Goal: Transaction & Acquisition: Purchase product/service

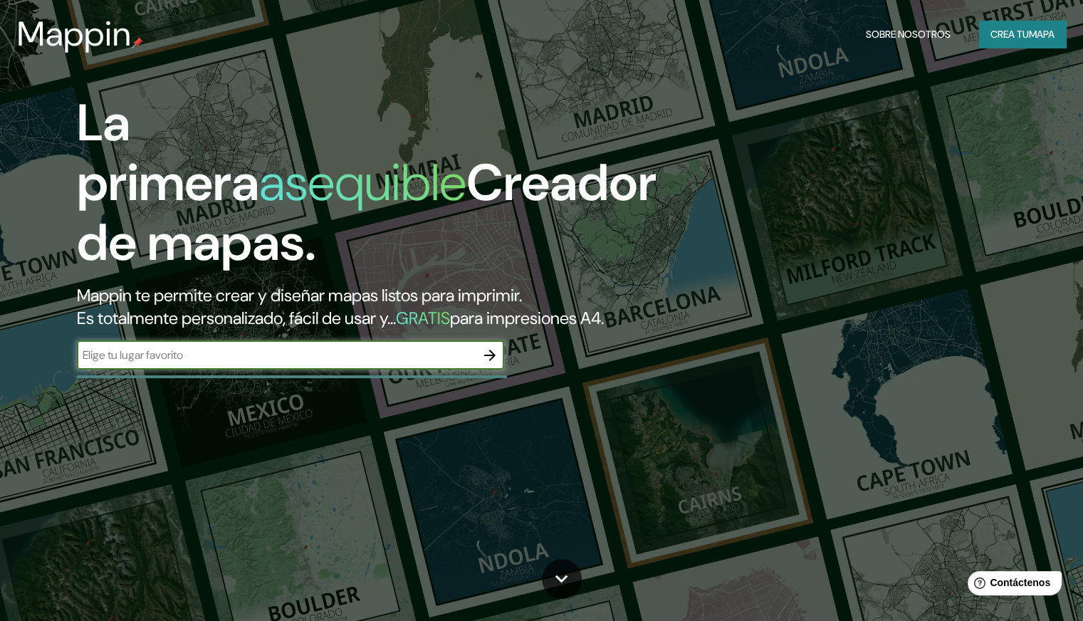
click at [385, 363] on input "text" at bounding box center [276, 355] width 399 height 16
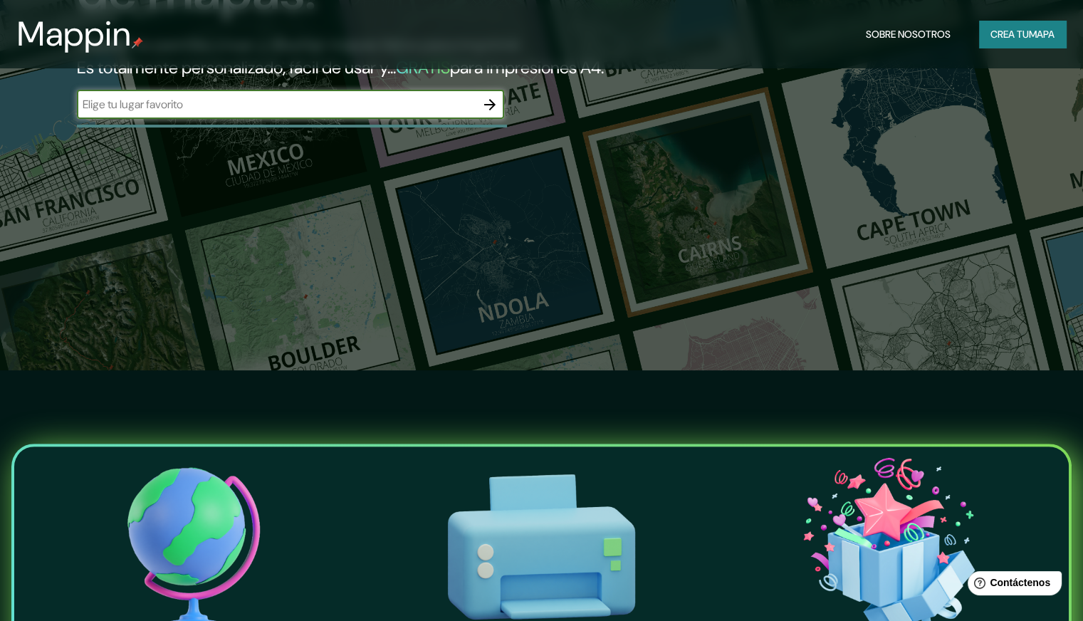
scroll to position [211, 0]
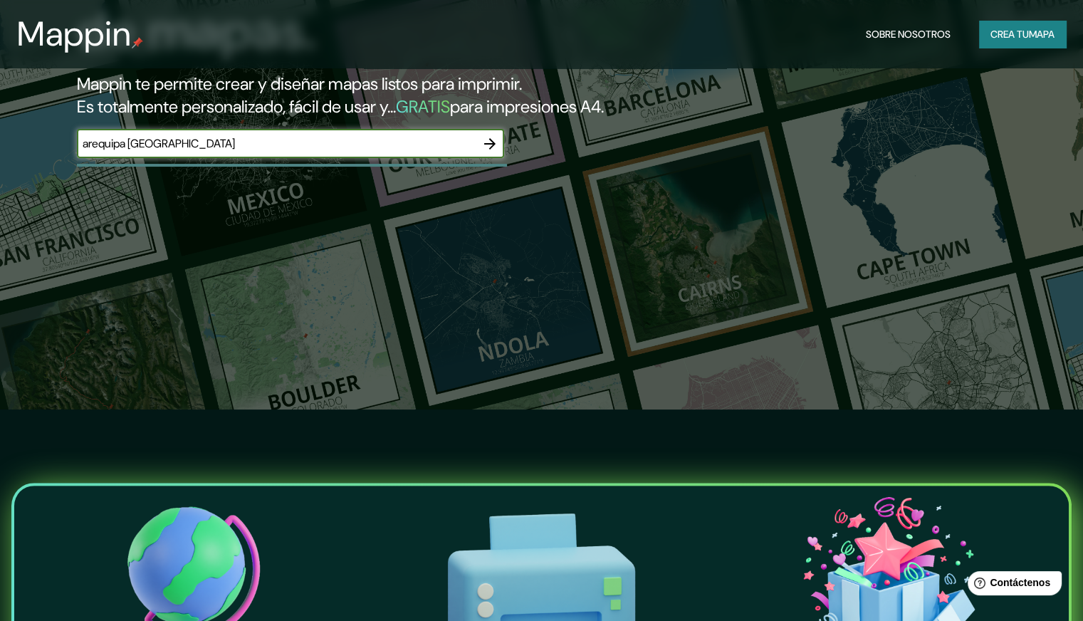
type input "arequipa [GEOGRAPHIC_DATA]"
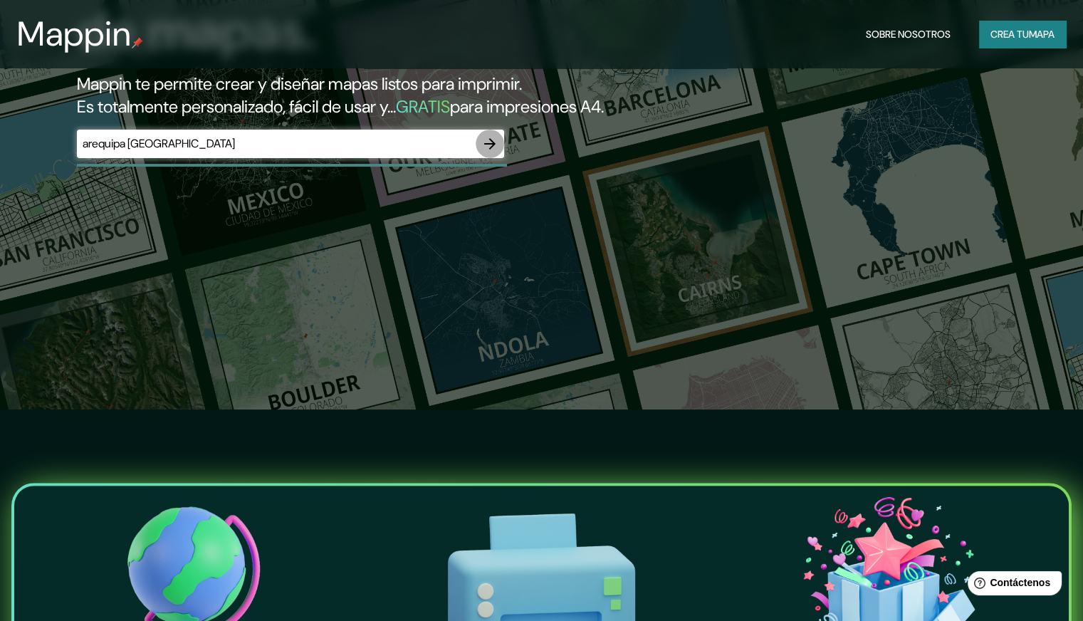
click at [488, 152] on icon "button" at bounding box center [489, 143] width 17 height 17
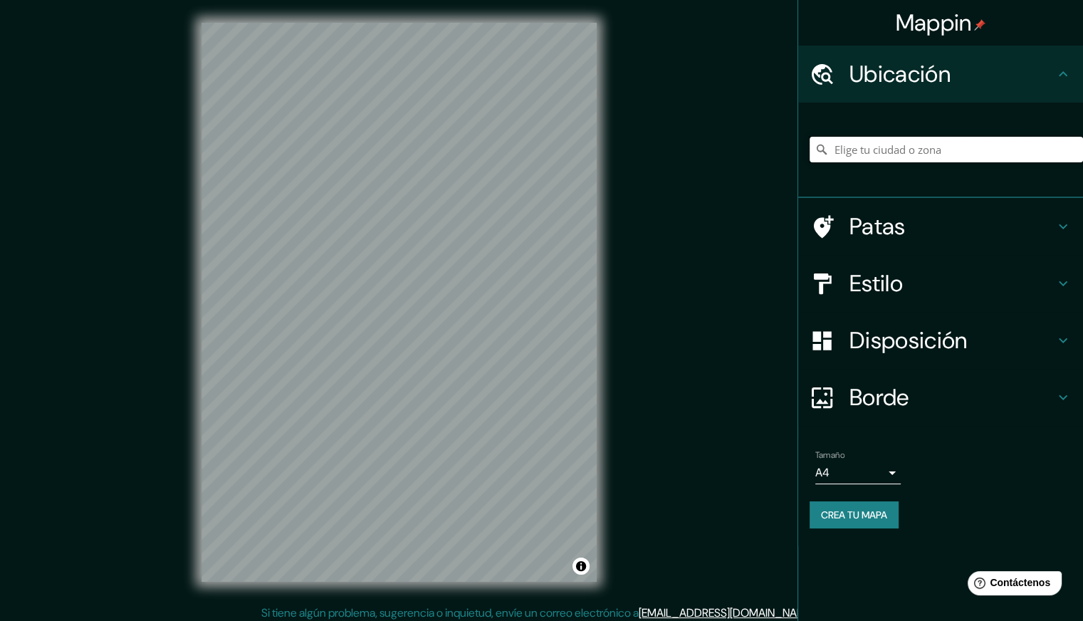
click at [842, 148] on input "Elige tu ciudad o zona" at bounding box center [945, 150] width 273 height 26
type input "[GEOGRAPHIC_DATA], [GEOGRAPHIC_DATA], [GEOGRAPHIC_DATA]"
click at [906, 279] on h4 "Estilo" at bounding box center [951, 283] width 205 height 28
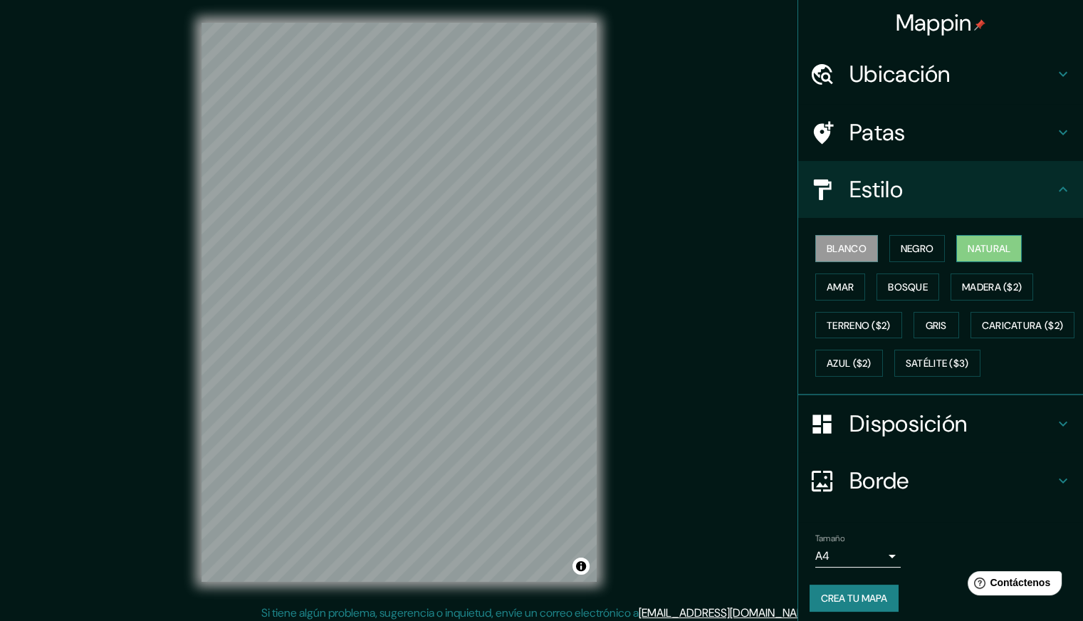
click at [975, 251] on font "Natural" at bounding box center [989, 248] width 43 height 13
click at [876, 280] on button "Bosque" at bounding box center [907, 286] width 63 height 27
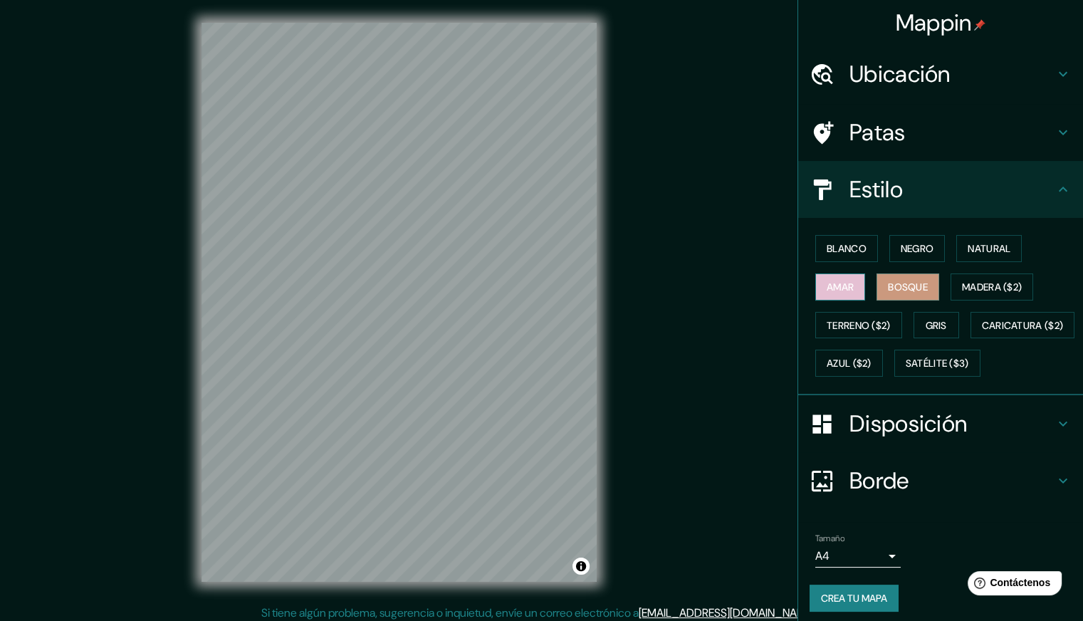
click at [815, 289] on button "Amar" at bounding box center [840, 286] width 50 height 27
click at [843, 239] on font "Blanco" at bounding box center [847, 248] width 40 height 19
click at [842, 303] on div "Blanco Negro Natural [PERSON_NAME] ($2) Terreno ($2) Gris Caricatura ($2) Azul …" at bounding box center [945, 305] width 273 height 153
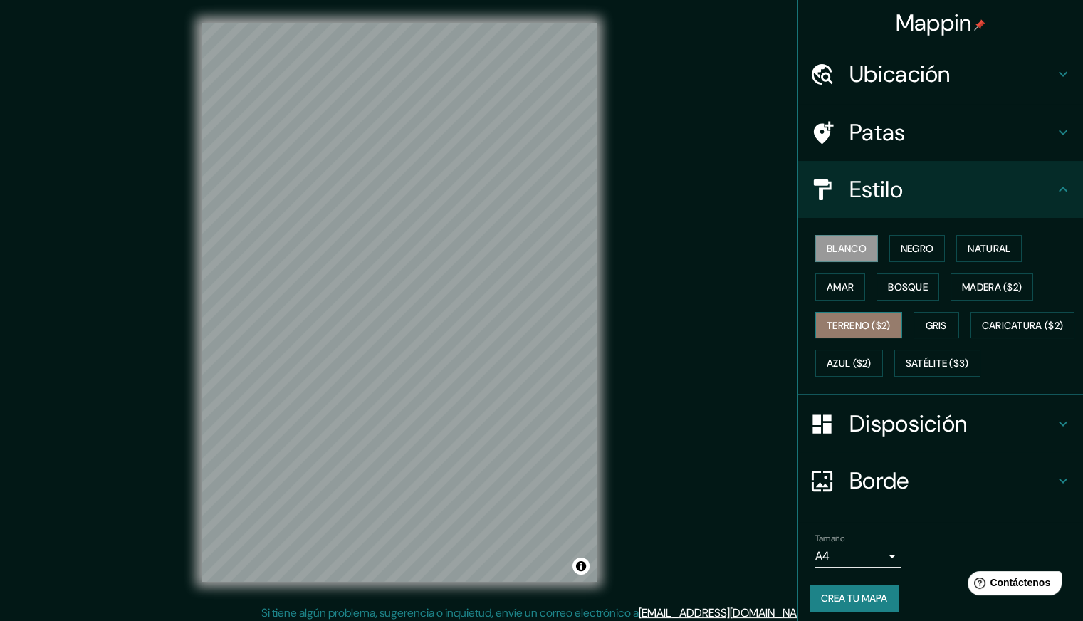
click at [844, 319] on font "Terreno ($2)" at bounding box center [859, 325] width 64 height 13
click at [944, 315] on button "Gris" at bounding box center [936, 325] width 46 height 27
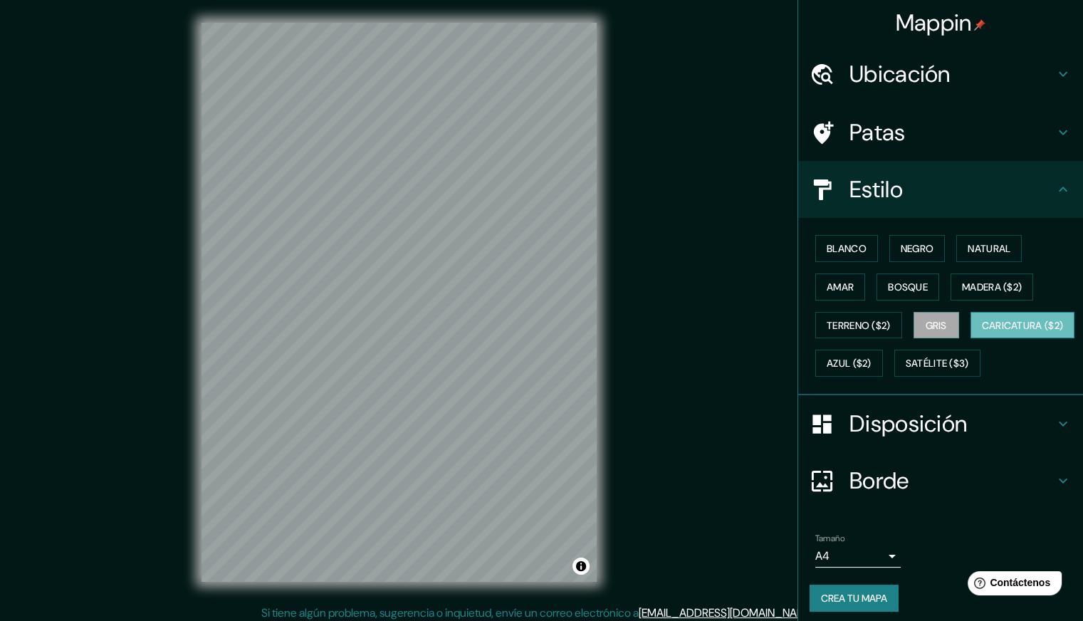
click at [982, 335] on font "Caricatura ($2)" at bounding box center [1023, 325] width 82 height 19
click at [906, 370] on font "Satélite ($3)" at bounding box center [937, 363] width 63 height 13
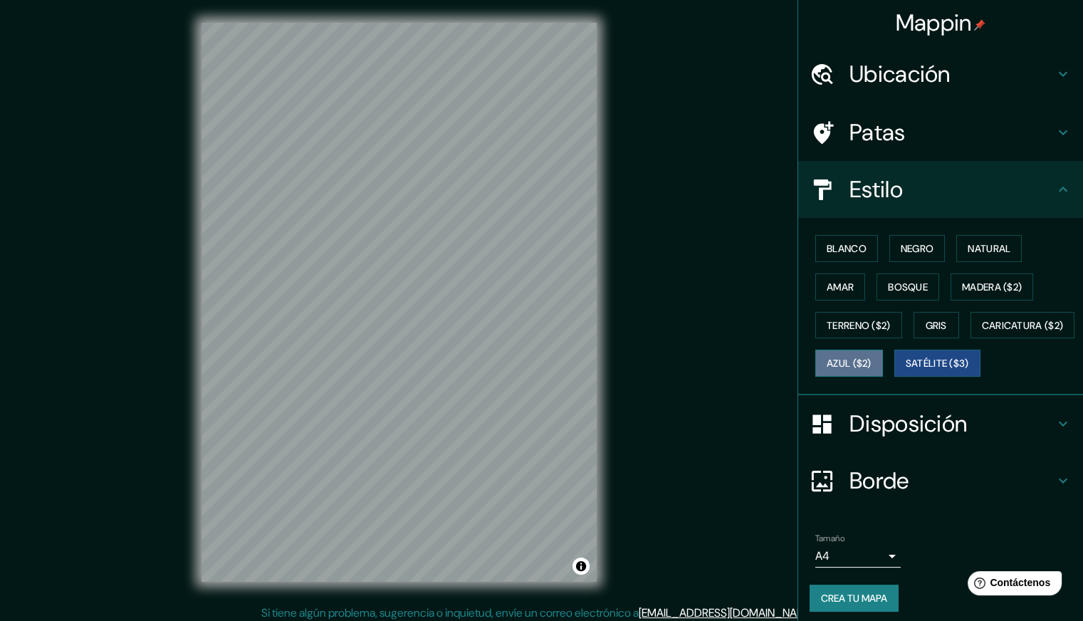
click at [871, 363] on font "Azul ($2)" at bounding box center [849, 363] width 45 height 13
click at [829, 255] on font "Blanco" at bounding box center [847, 248] width 40 height 19
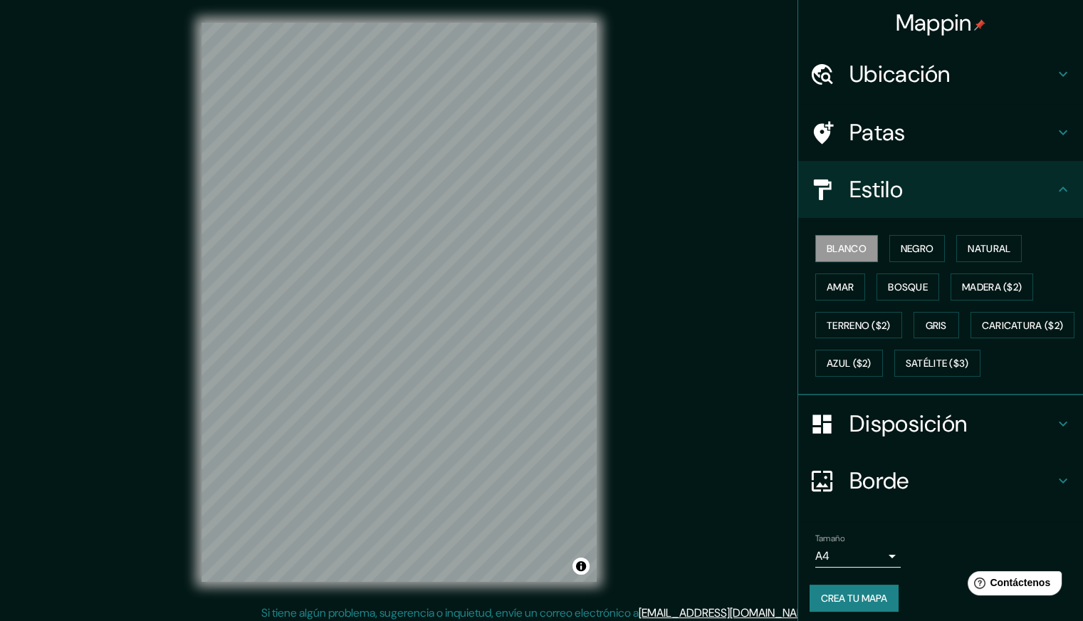
click at [837, 248] on font "Blanco" at bounding box center [847, 248] width 40 height 13
click at [884, 145] on font "Patas" at bounding box center [877, 132] width 56 height 30
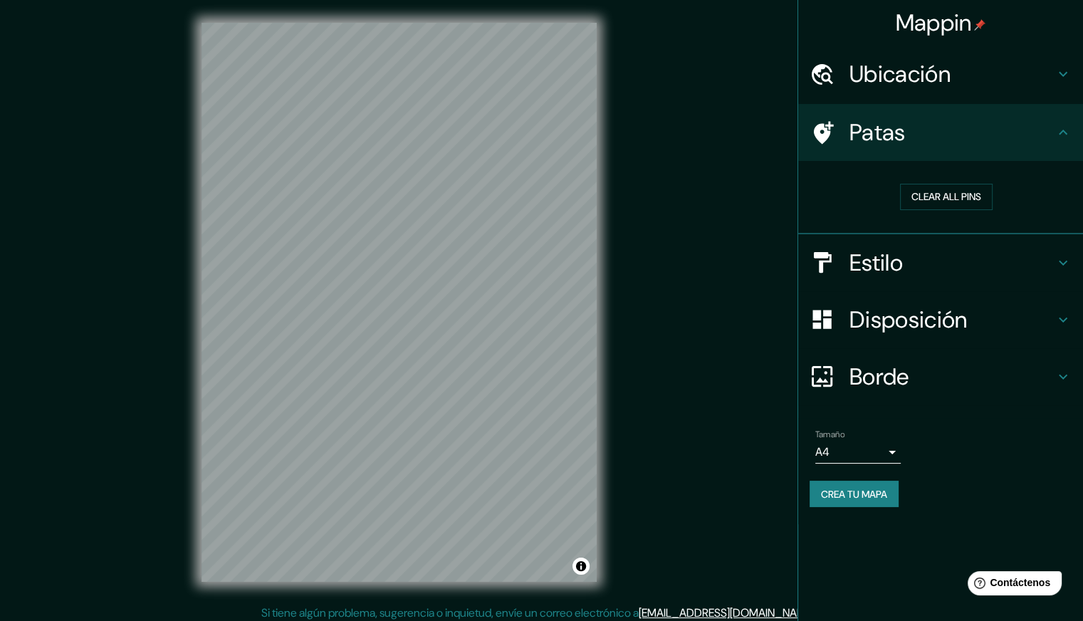
click at [884, 145] on font "Patas" at bounding box center [877, 132] width 56 height 30
click at [838, 274] on div "Estilo" at bounding box center [940, 262] width 285 height 57
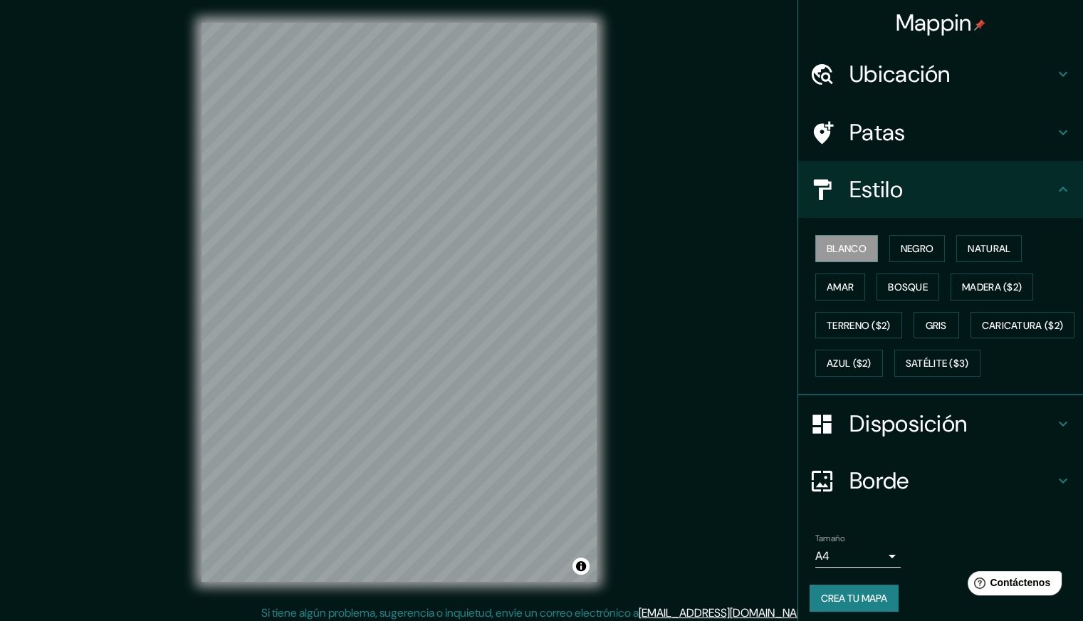
drag, startPoint x: 861, startPoint y: 434, endPoint x: 862, endPoint y: 441, distance: 7.2
click at [862, 436] on div "Disposición" at bounding box center [940, 423] width 285 height 57
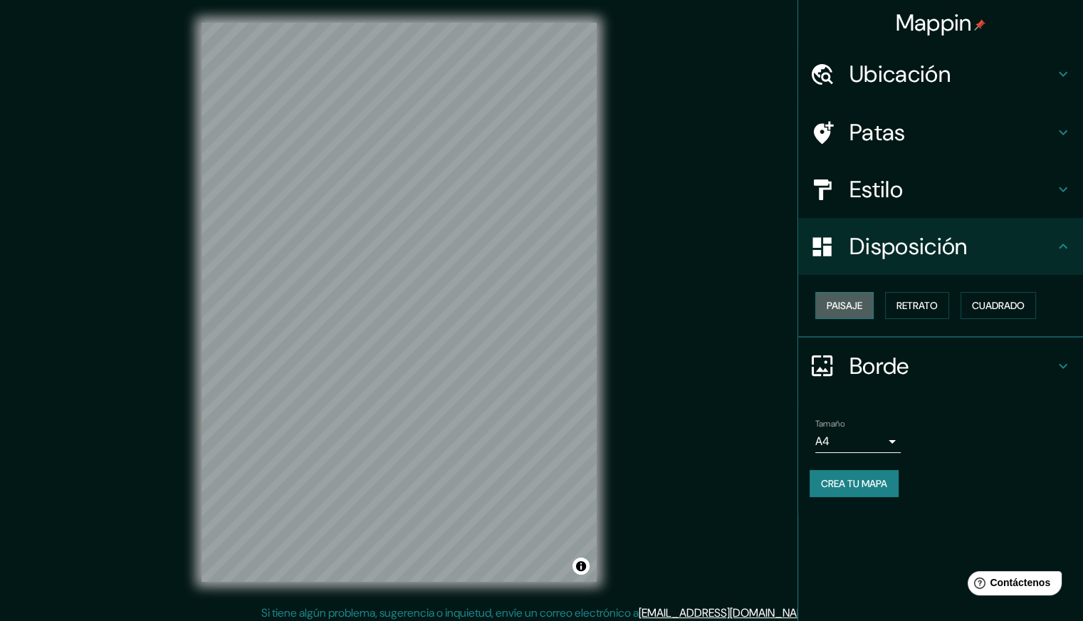
click at [851, 305] on font "Paisaje" at bounding box center [845, 305] width 36 height 13
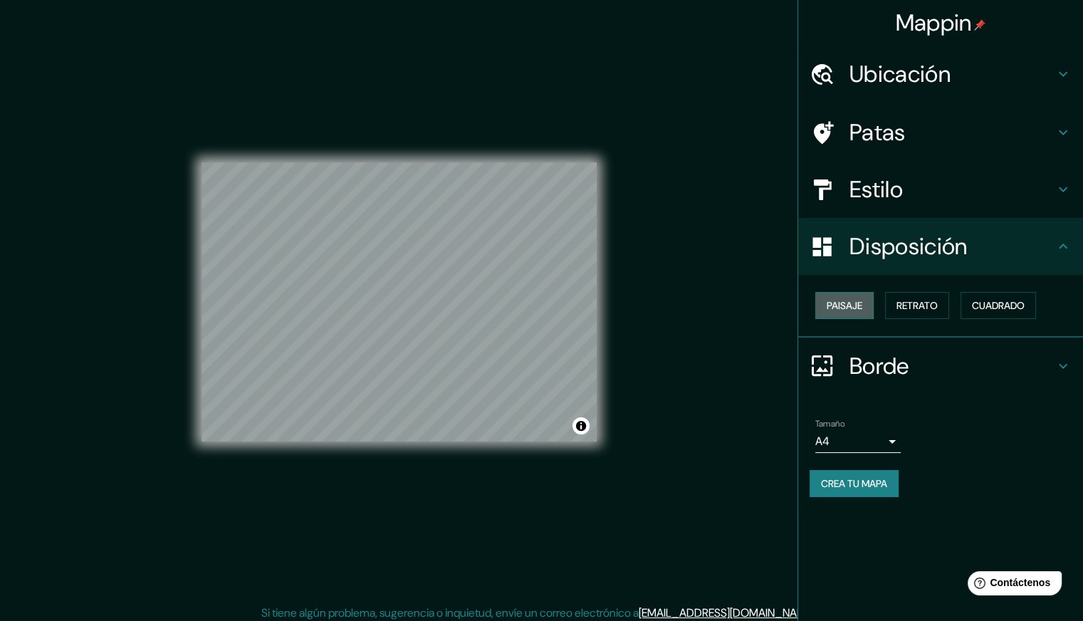
click at [851, 305] on font "Paisaje" at bounding box center [845, 305] width 36 height 13
click at [918, 310] on font "Retrato" at bounding box center [916, 305] width 41 height 13
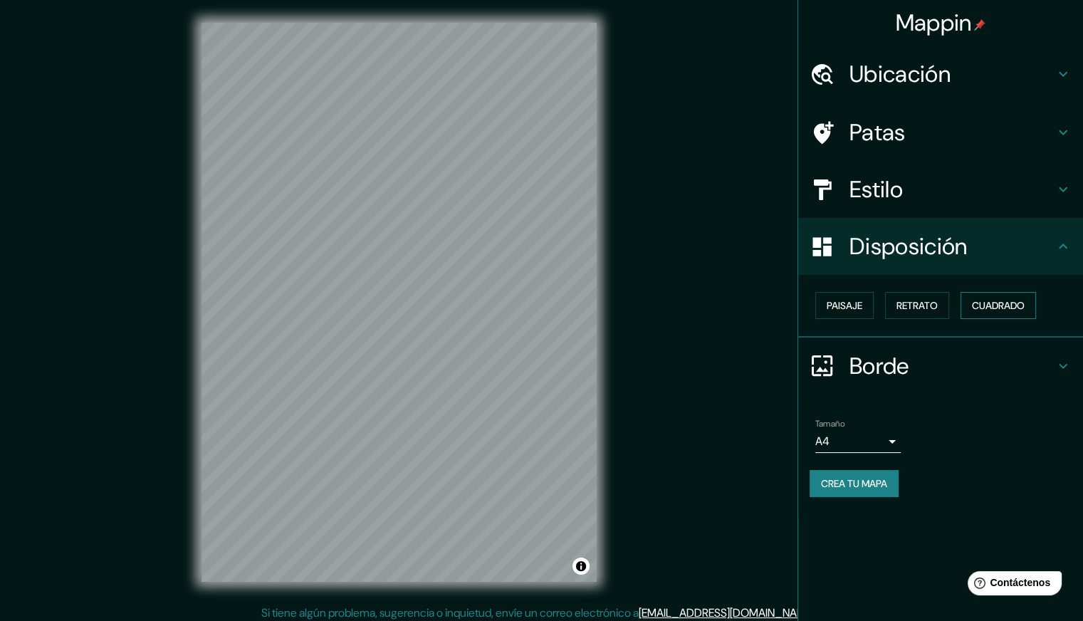
click at [980, 309] on font "Cuadrado" at bounding box center [998, 305] width 53 height 13
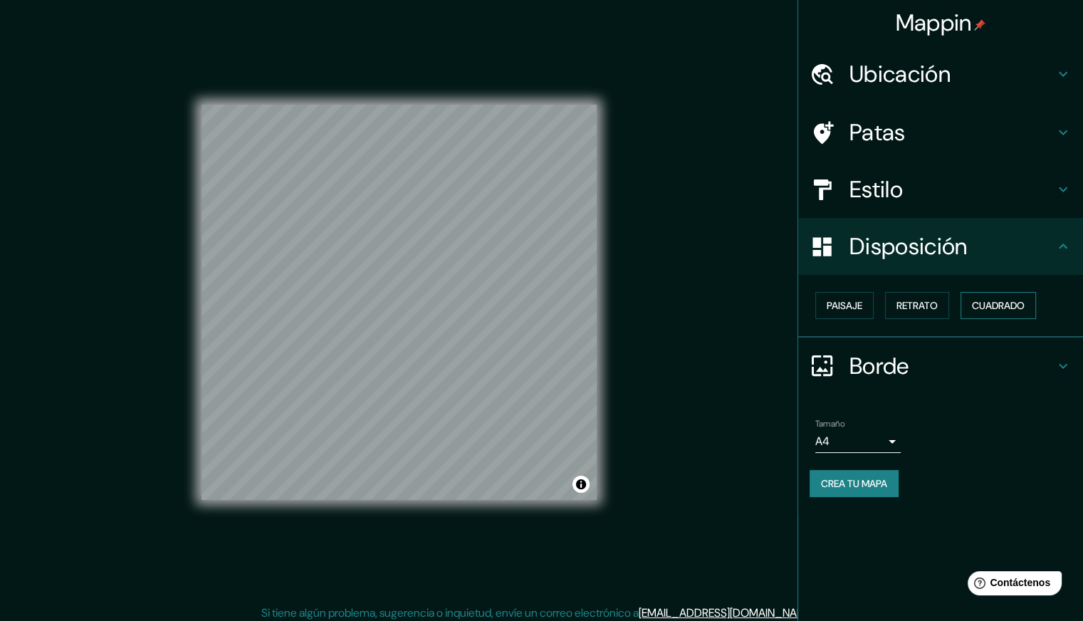
click at [990, 313] on font "Cuadrado" at bounding box center [998, 305] width 53 height 19
click at [891, 298] on button "Retrato" at bounding box center [917, 305] width 64 height 27
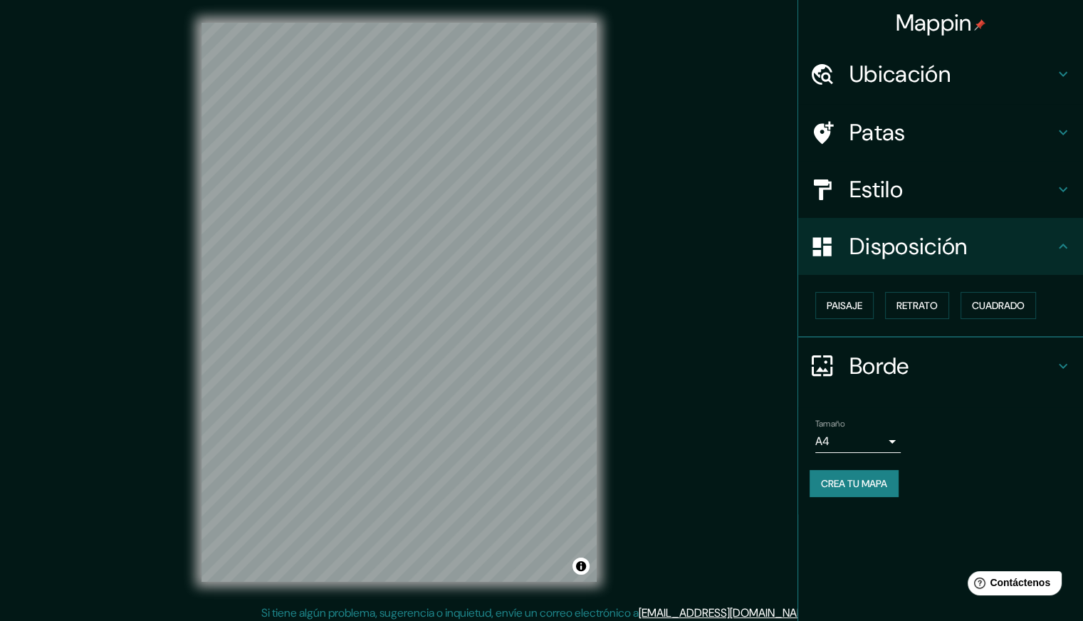
click at [971, 371] on h4 "Borde" at bounding box center [951, 366] width 205 height 28
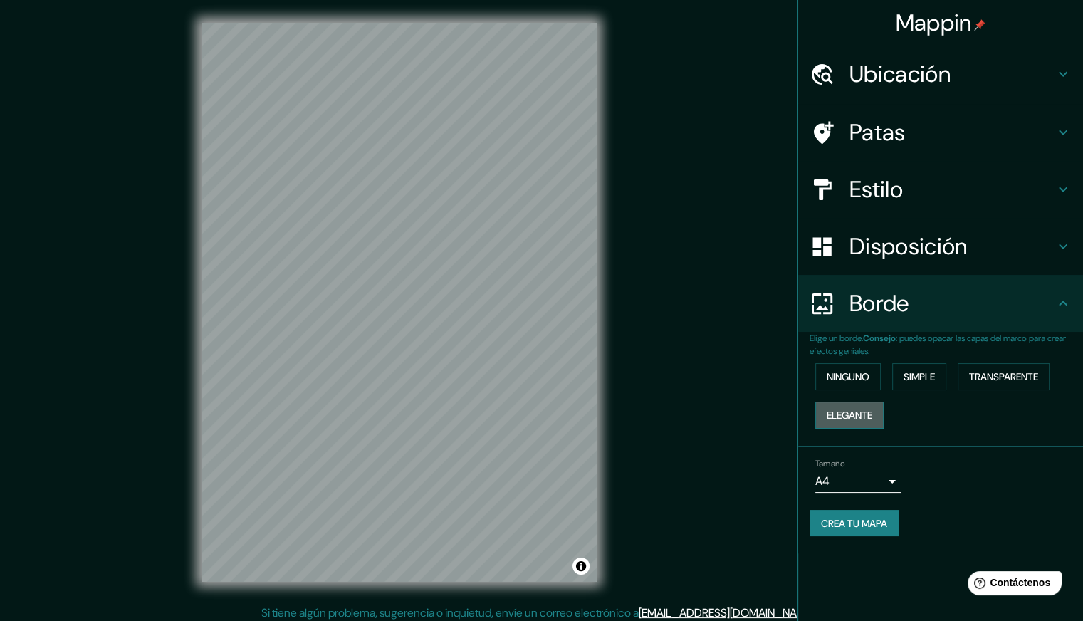
click at [865, 421] on font "Elegante" at bounding box center [850, 415] width 46 height 19
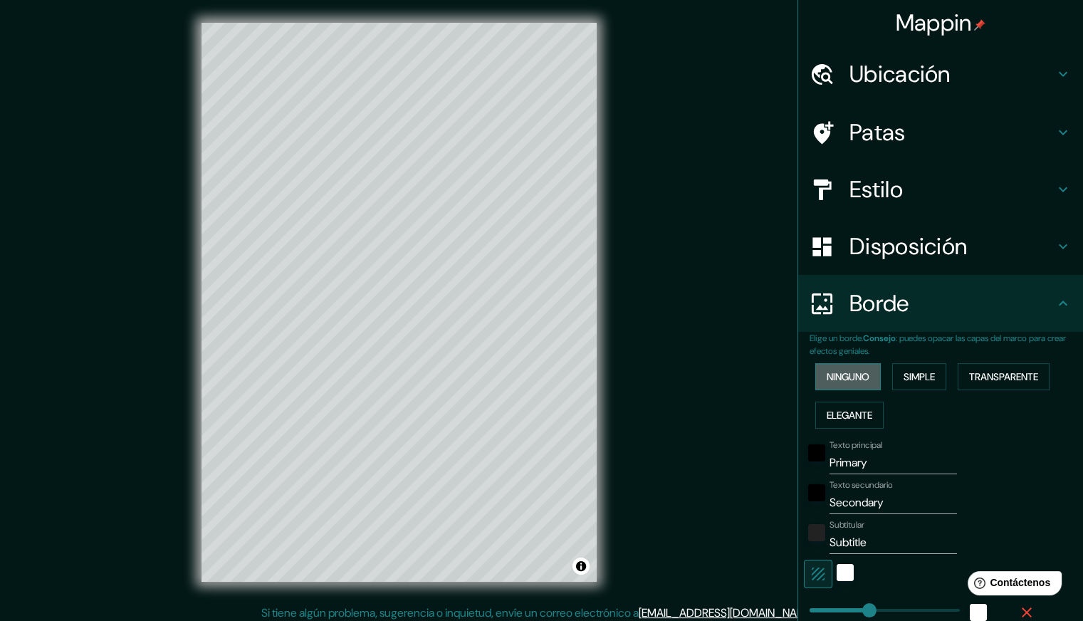
click at [849, 377] on font "Ninguno" at bounding box center [848, 376] width 43 height 13
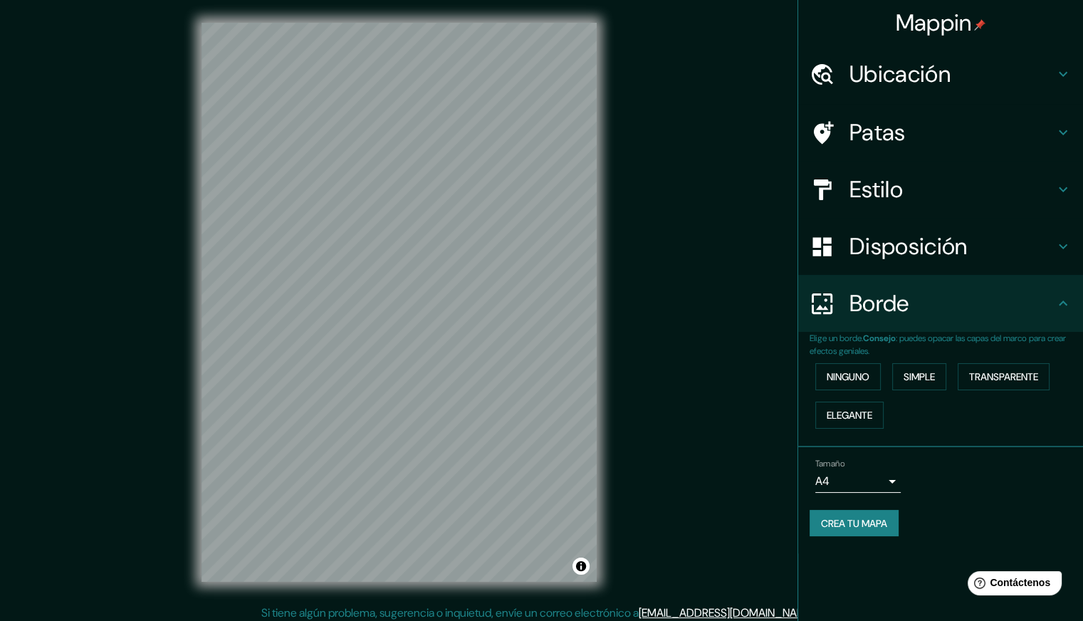
click at [882, 150] on div "Patas" at bounding box center [940, 132] width 285 height 57
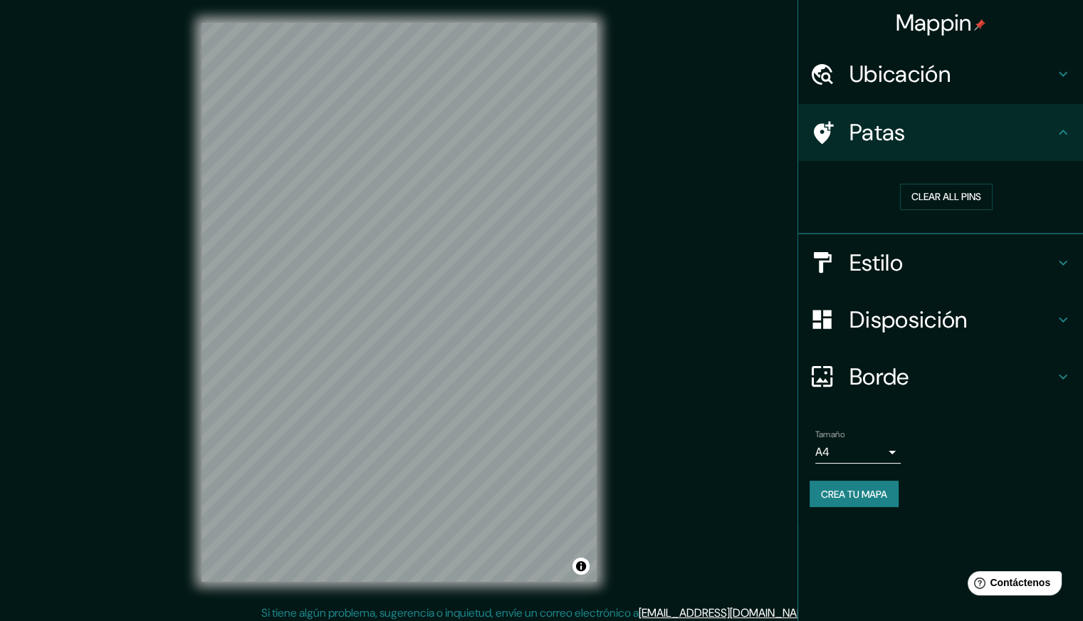
click at [922, 71] on font "Ubicación" at bounding box center [899, 74] width 101 height 30
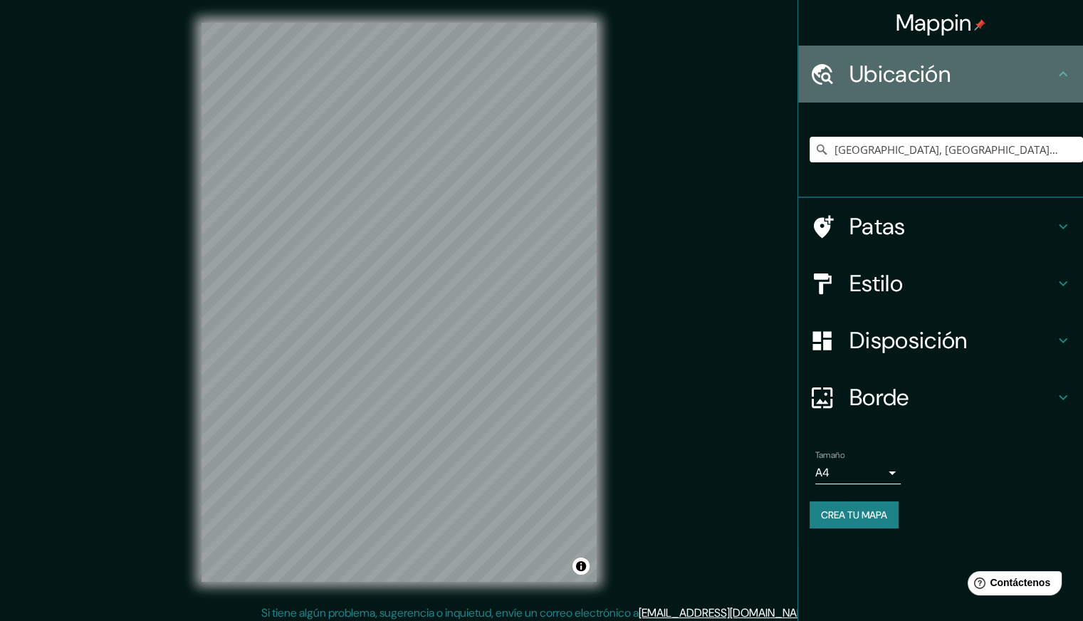
click at [922, 71] on font "Ubicación" at bounding box center [899, 74] width 101 height 30
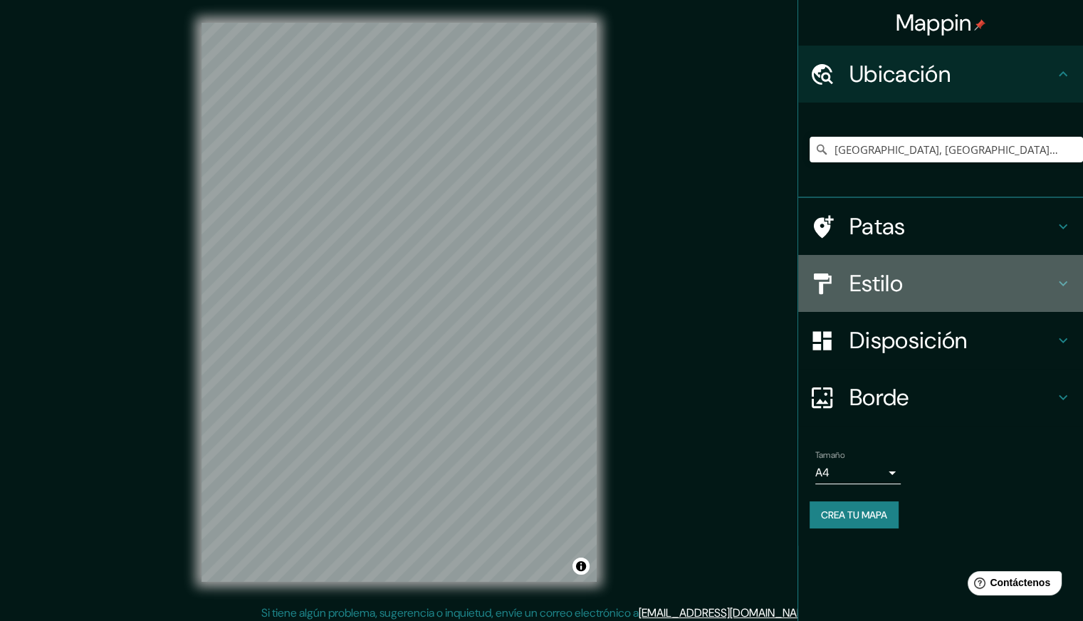
click at [897, 276] on font "Estilo" at bounding box center [875, 283] width 53 height 30
